Goal: Information Seeking & Learning: Find specific fact

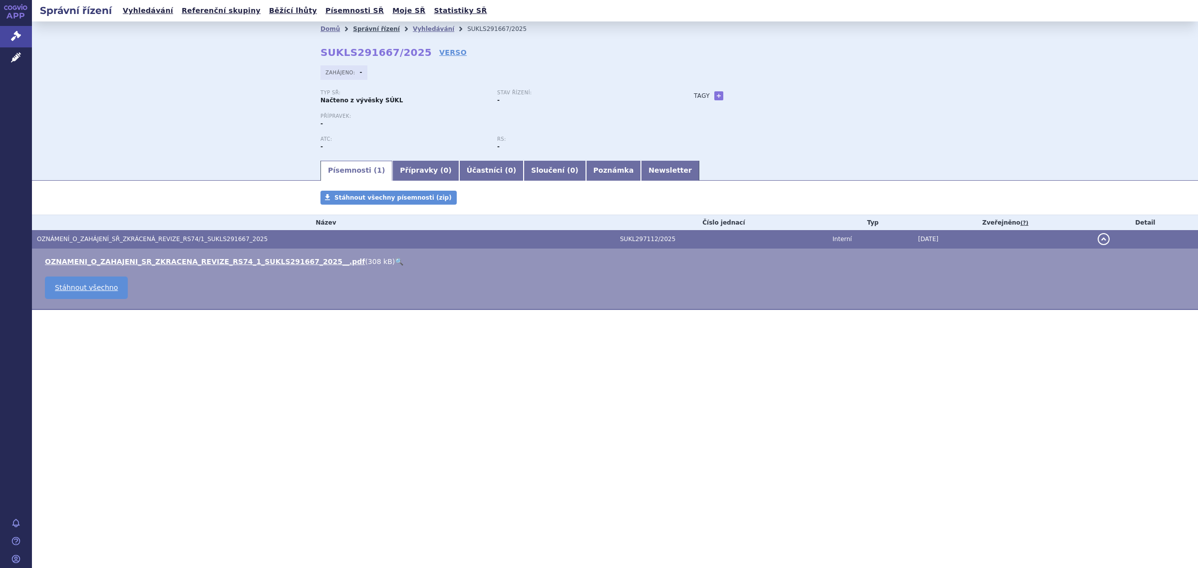
click at [368, 31] on link "Správní řízení" at bounding box center [376, 28] width 47 height 7
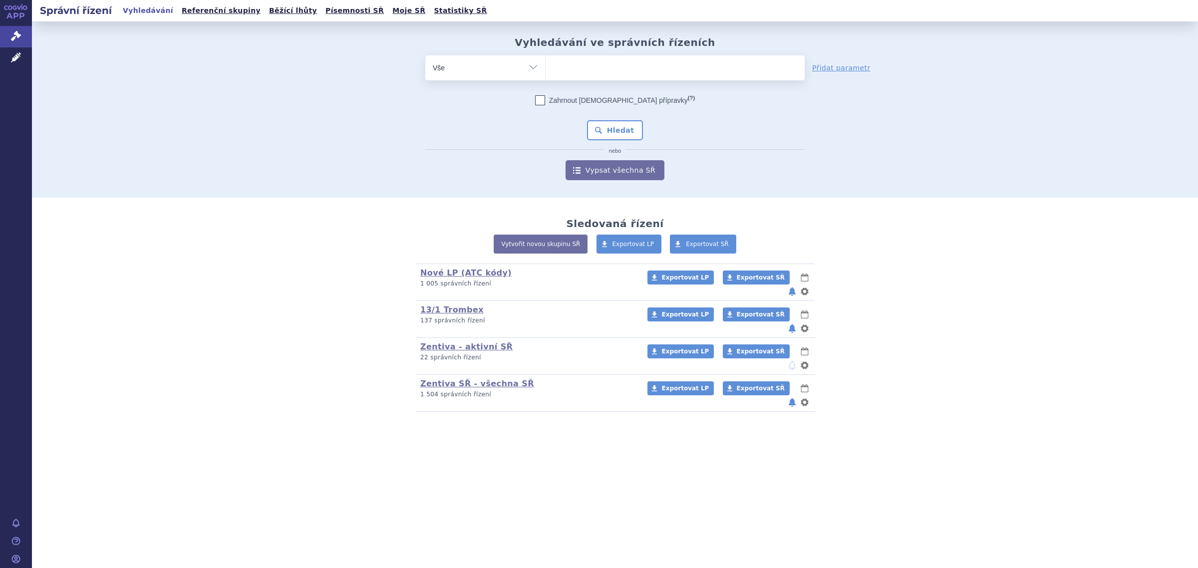
click at [597, 61] on ul at bounding box center [675, 65] width 259 height 21
click at [546, 61] on select at bounding box center [545, 67] width 0 height 25
click at [522, 75] on select "Vše Spisová značka Typ SŘ Přípravek/SUKL kód Účastník/Držitel" at bounding box center [485, 66] width 120 height 22
select select "filter-atc-group"
click at [425, 55] on select "Vše Spisová značka Typ SŘ Přípravek/SUKL kód Účastník/Držitel" at bounding box center [485, 66] width 120 height 22
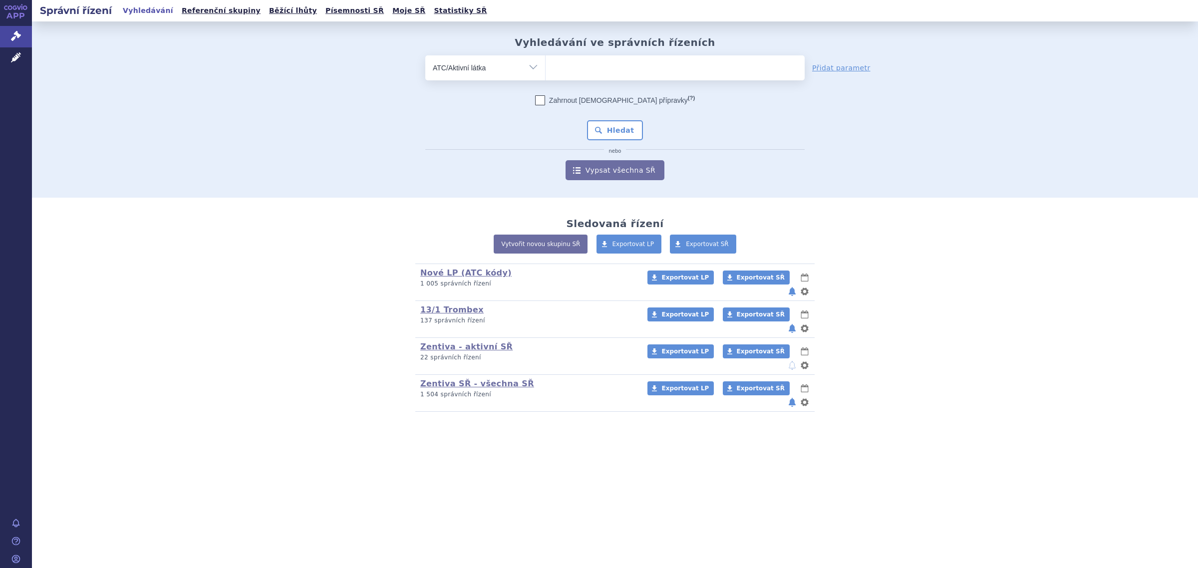
click at [575, 69] on ul at bounding box center [675, 65] width 259 height 21
click at [546, 69] on select at bounding box center [545, 67] width 0 height 25
type input "cholecal"
select select "M05BX53"
click at [626, 126] on button "Hledat" at bounding box center [615, 130] width 56 height 20
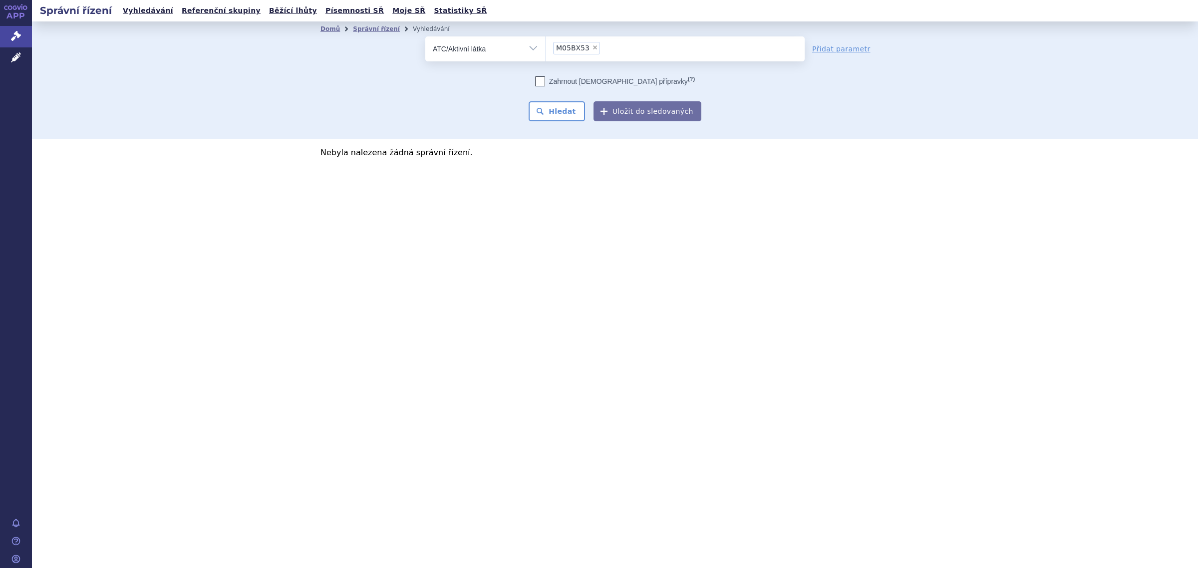
click at [592, 47] on span "×" at bounding box center [595, 47] width 6 height 6
click at [546, 47] on select "M05BX53" at bounding box center [545, 48] width 0 height 25
select select
type input "edon"
select select "edon"
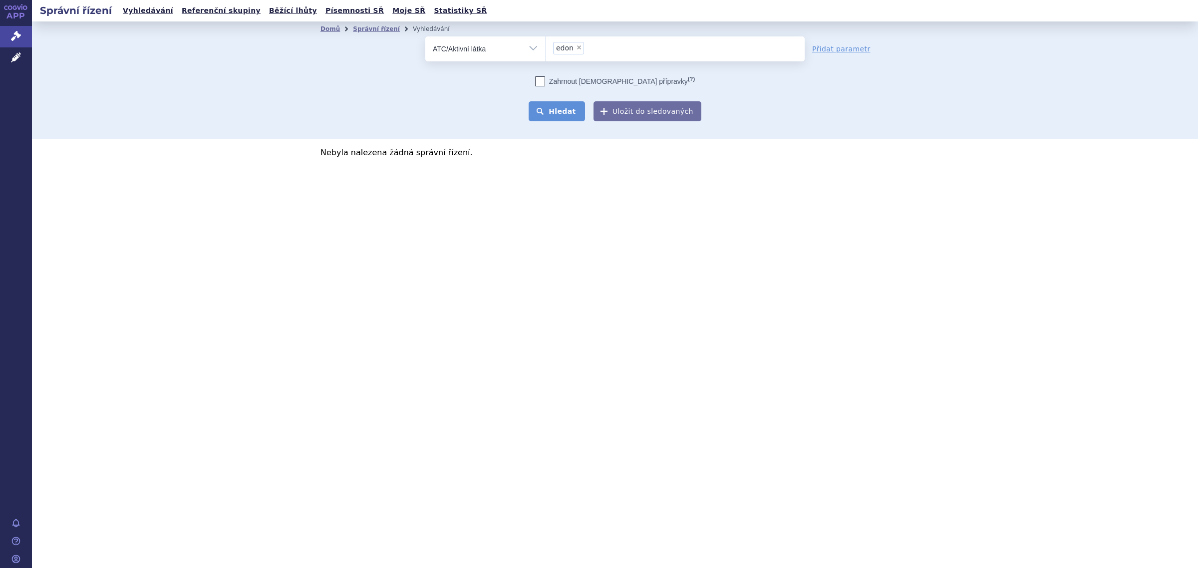
click at [570, 103] on button "Hledat" at bounding box center [557, 111] width 56 height 20
click at [531, 54] on select "Vše Spisová značka Typ SŘ Přípravek/SUKL kód Účastník/Držitel" at bounding box center [485, 47] width 120 height 22
select select "filter-product"
click at [425, 36] on select "Vše Spisová značka Typ SŘ Přípravek/SUKL kód Účastník/Držitel" at bounding box center [485, 47] width 120 height 22
click at [585, 51] on ul at bounding box center [675, 46] width 259 height 21
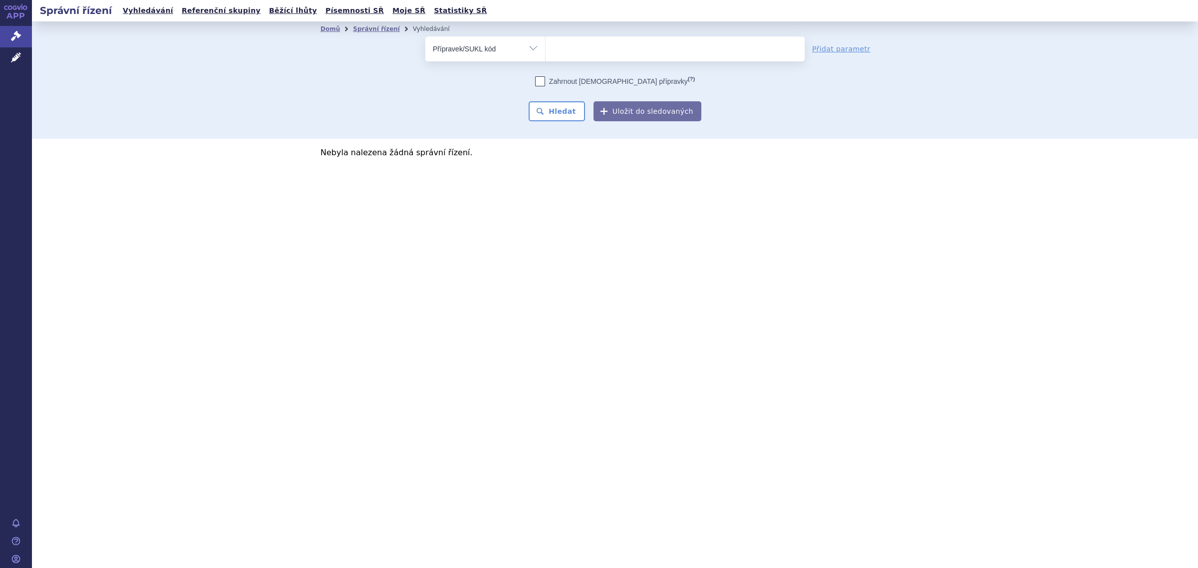
click at [546, 51] on select at bounding box center [545, 48] width 0 height 25
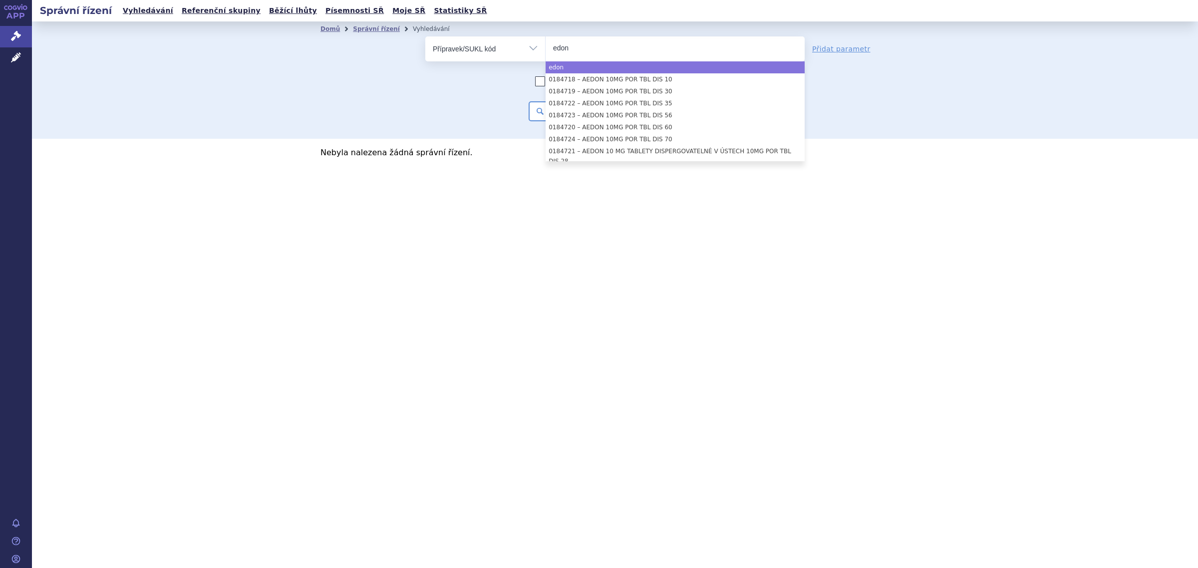
type input "edon"
select select "edon"
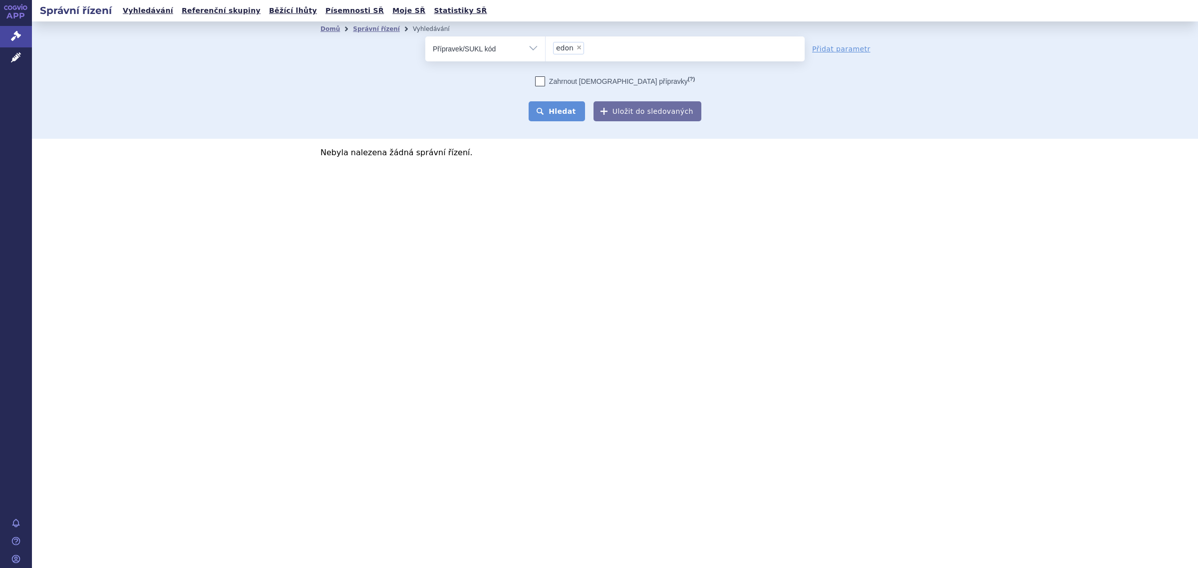
click at [562, 106] on button "Hledat" at bounding box center [557, 111] width 56 height 20
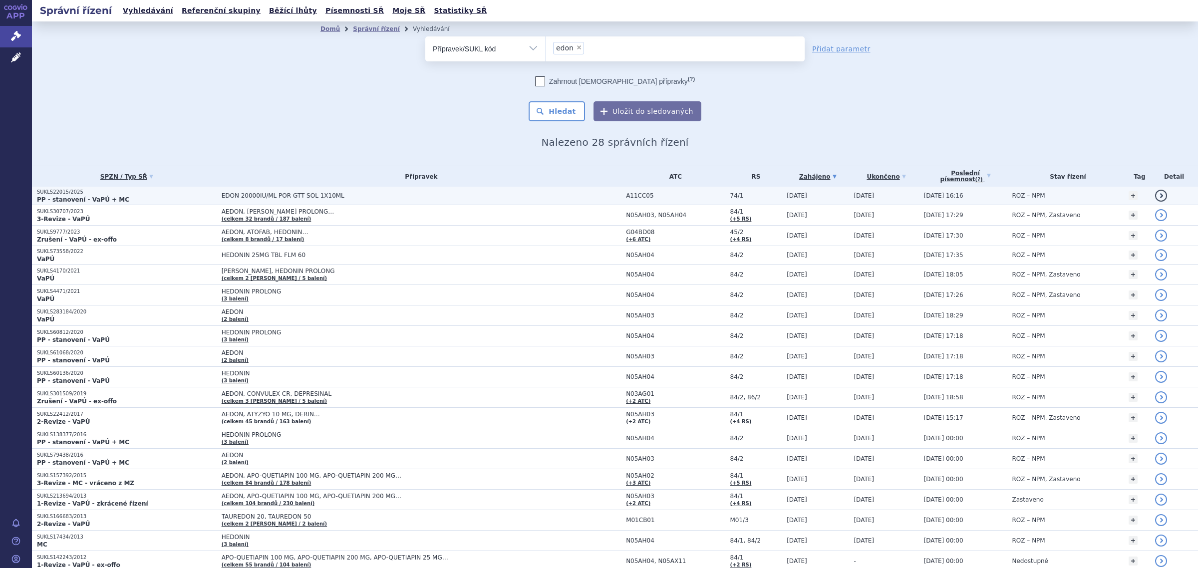
click at [274, 195] on span "EDON 20000IU/ML POR GTT SOL 1X10ML" at bounding box center [347, 195] width 250 height 7
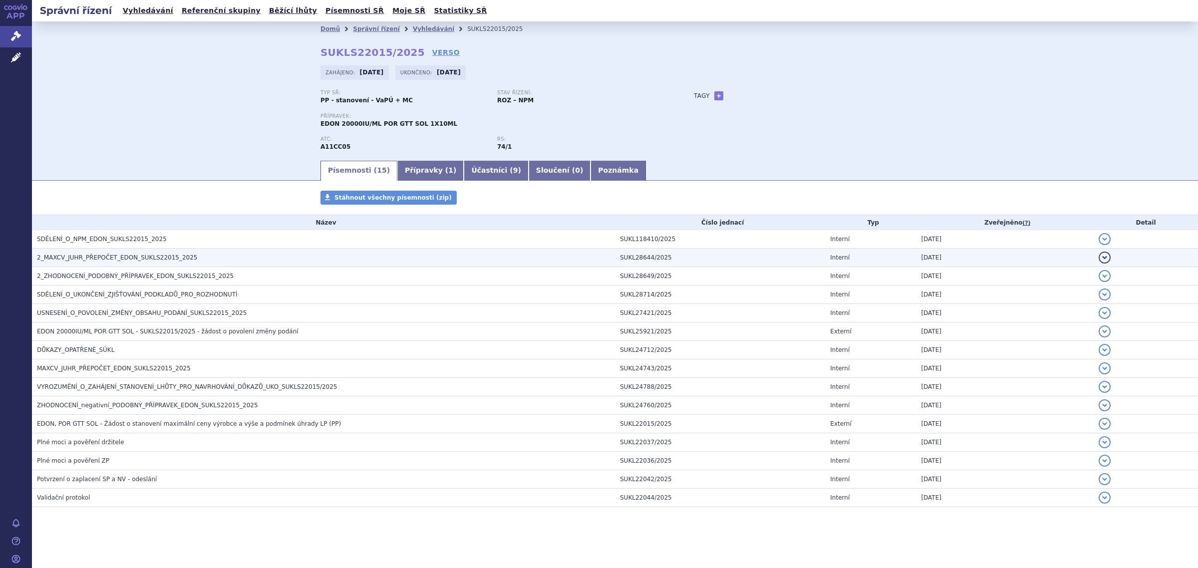
scroll to position [0, 0]
